Goal: Task Accomplishment & Management: Manage account settings

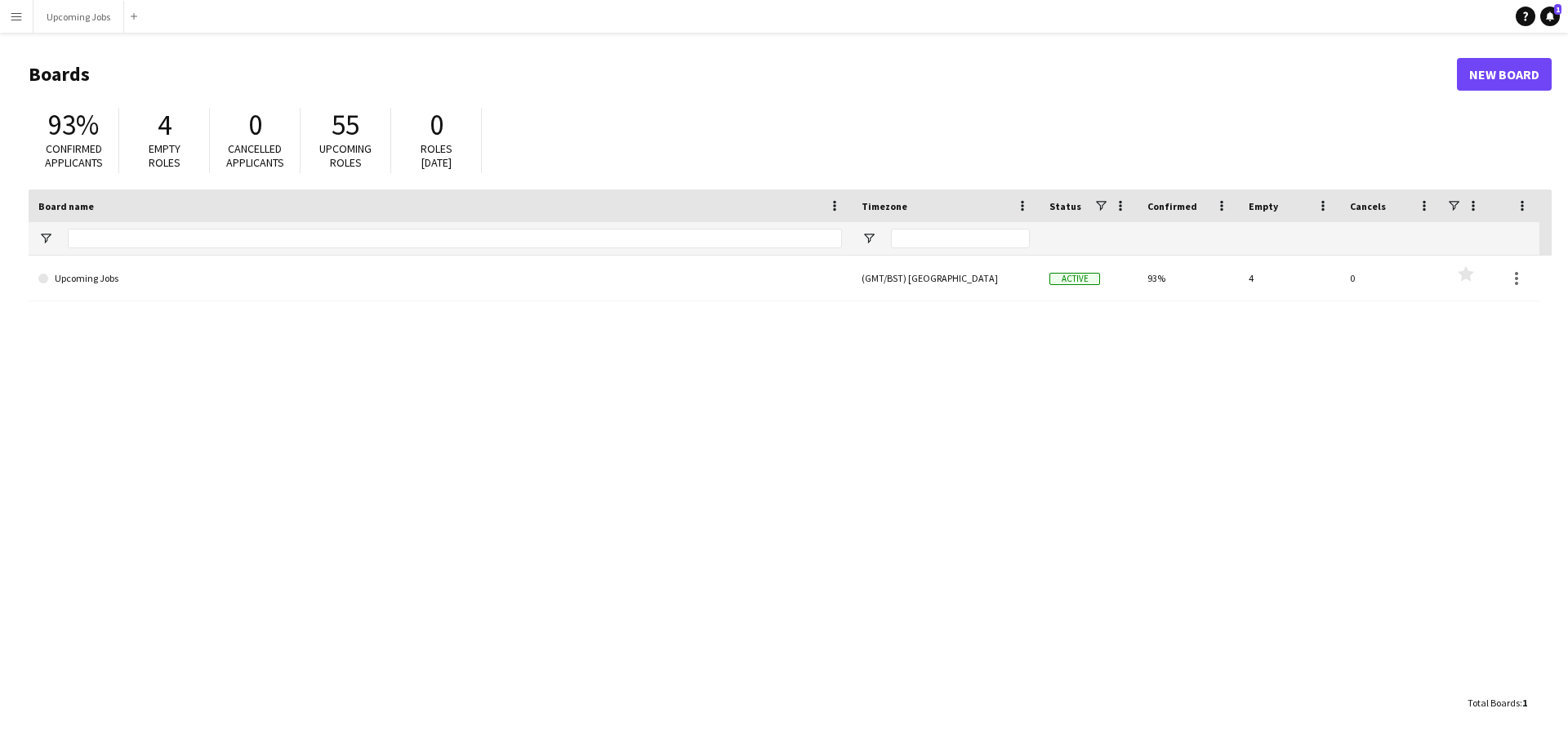
click at [18, 9] on button "Menu" at bounding box center [16, 16] width 32 height 32
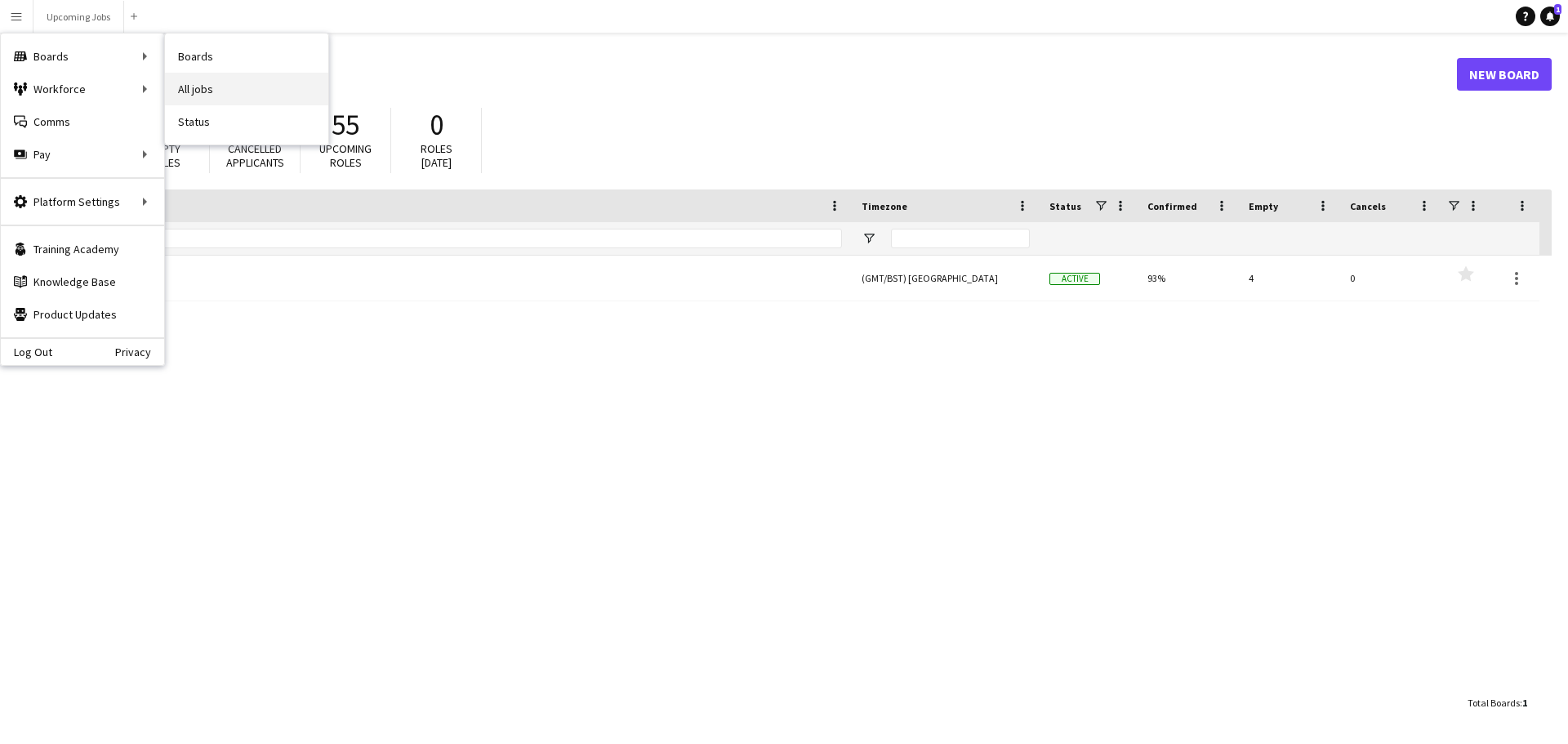
click at [223, 75] on link "All jobs" at bounding box center [246, 88] width 163 height 32
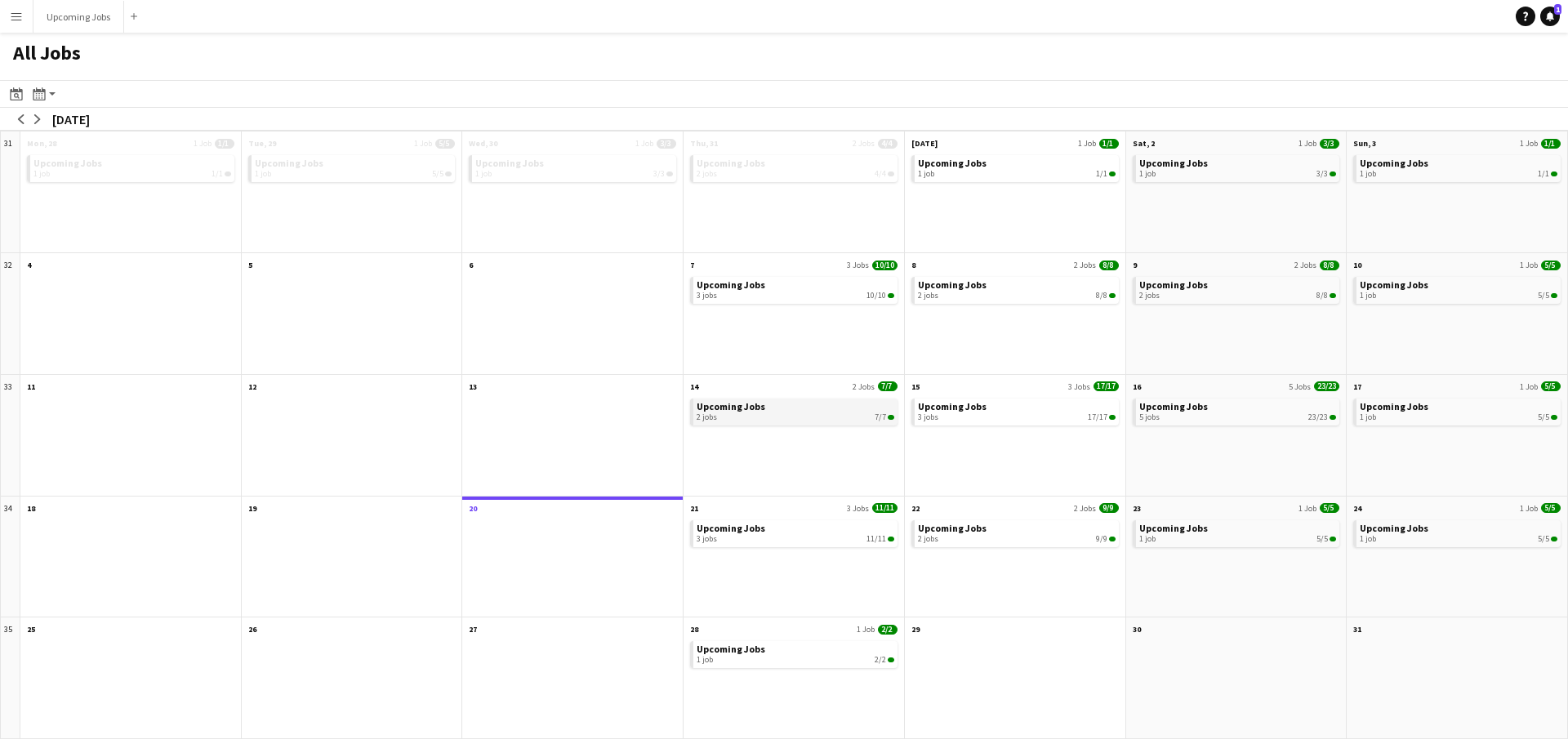
click at [779, 410] on link "Upcoming Jobs 2 jobs 7/7" at bounding box center [795, 410] width 197 height 24
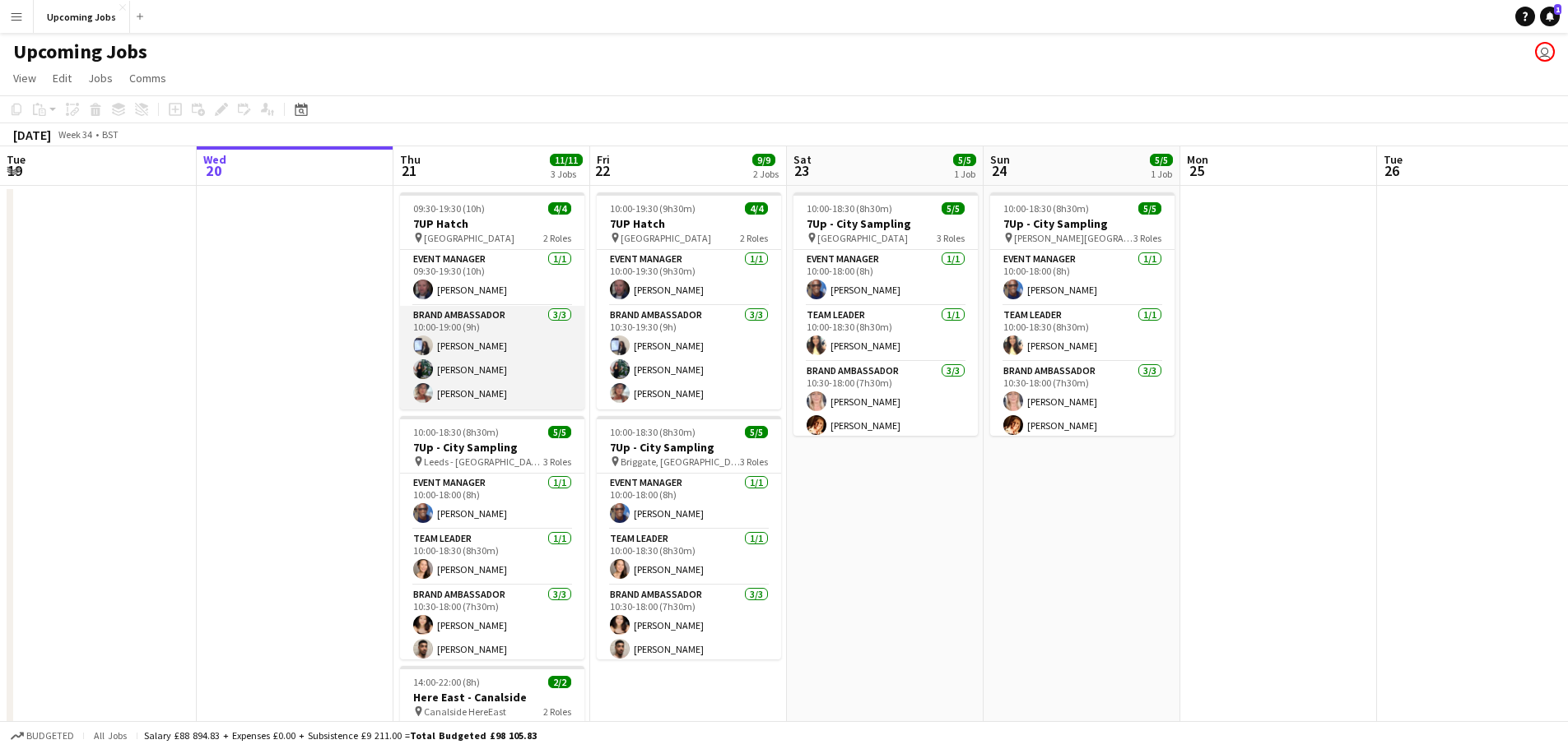
click at [497, 394] on app-card-role "Brand Ambassador 3/3 10:00-19:00 (9h) Jessica Robinson Katie Whittaker Carole-A…" at bounding box center [493, 357] width 185 height 104
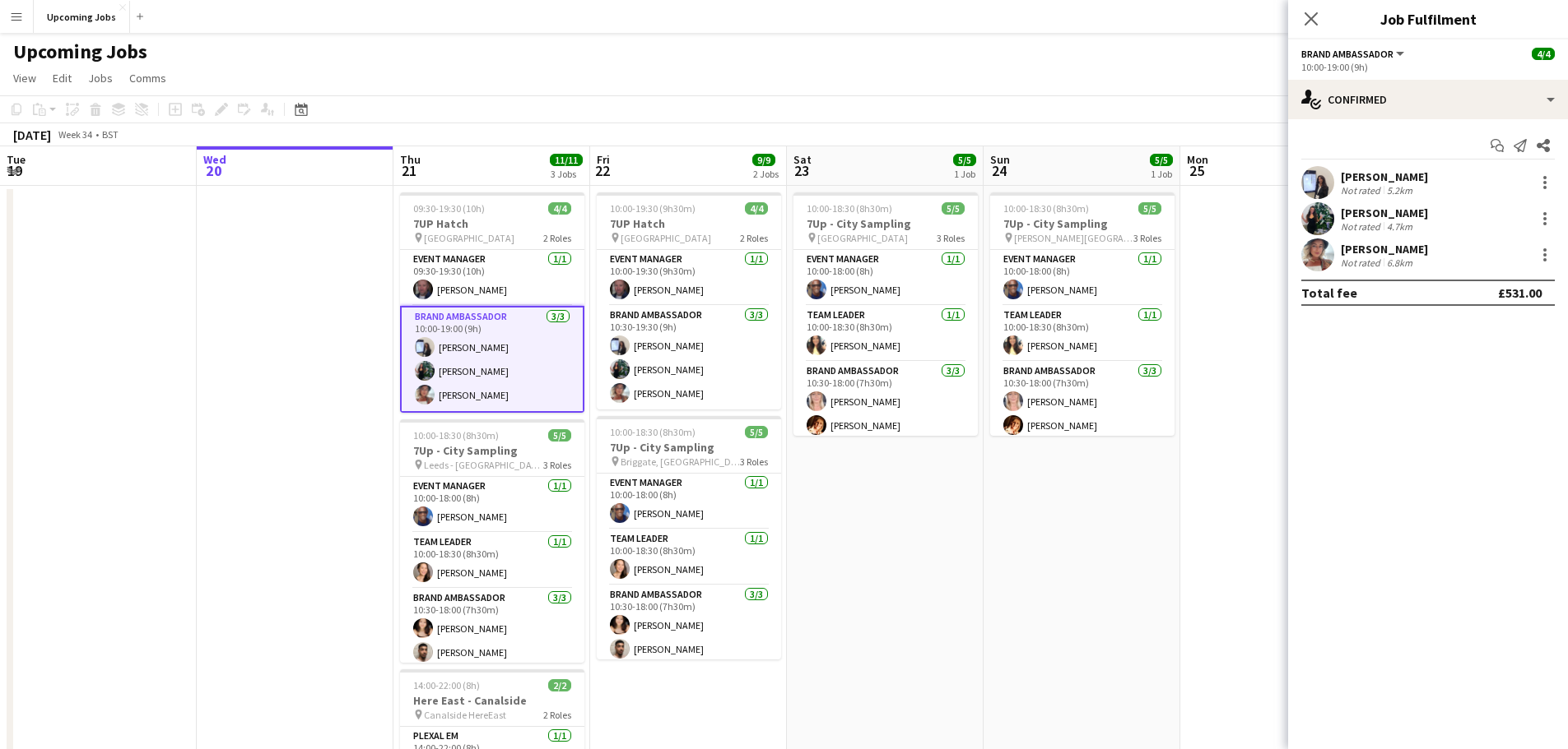
click at [1451, 300] on div "Total fee £531.00" at bounding box center [1428, 293] width 254 height 26
click at [1365, 180] on div "Jessica Robinson" at bounding box center [1384, 177] width 87 height 15
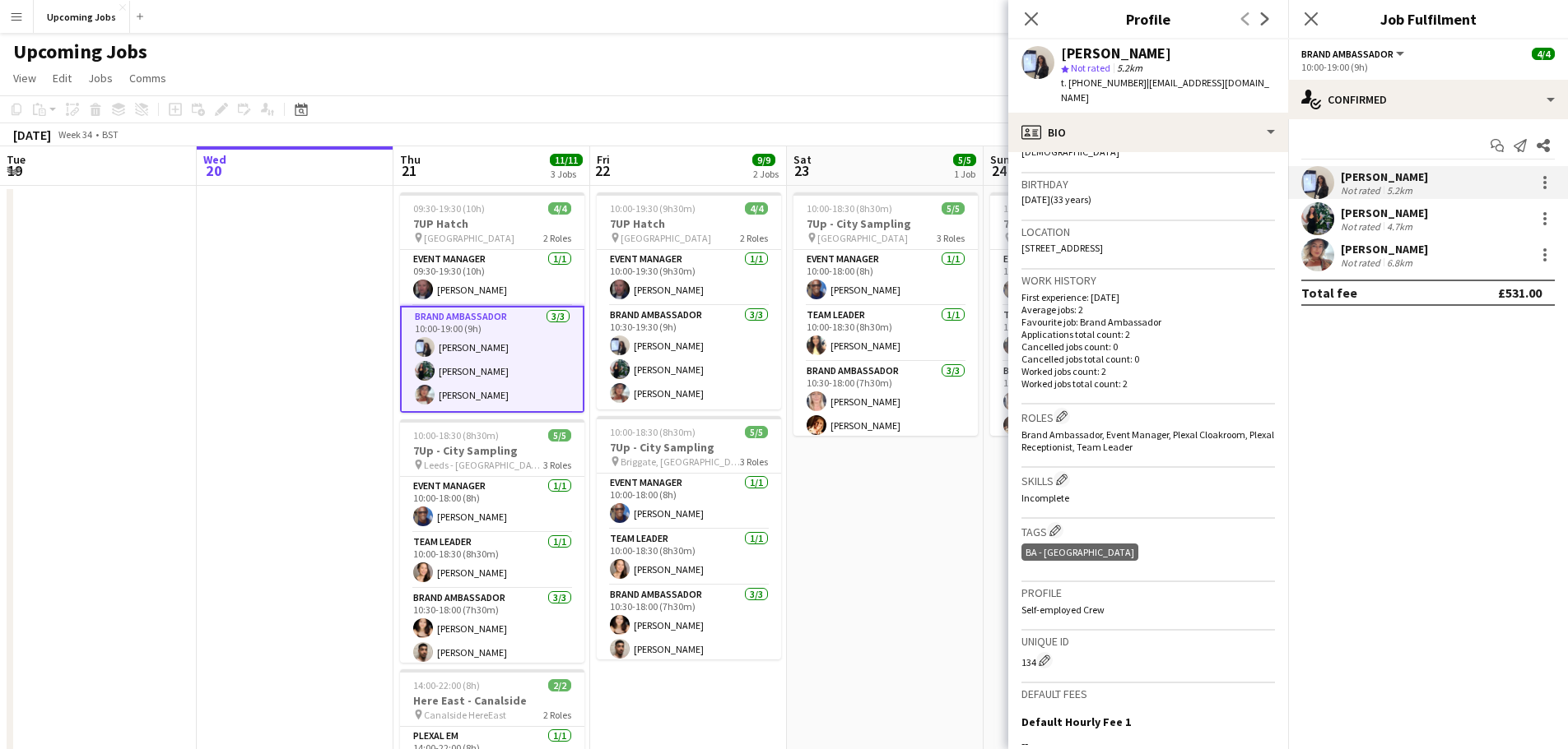
scroll to position [247, 0]
